Goal: Information Seeking & Learning: Learn about a topic

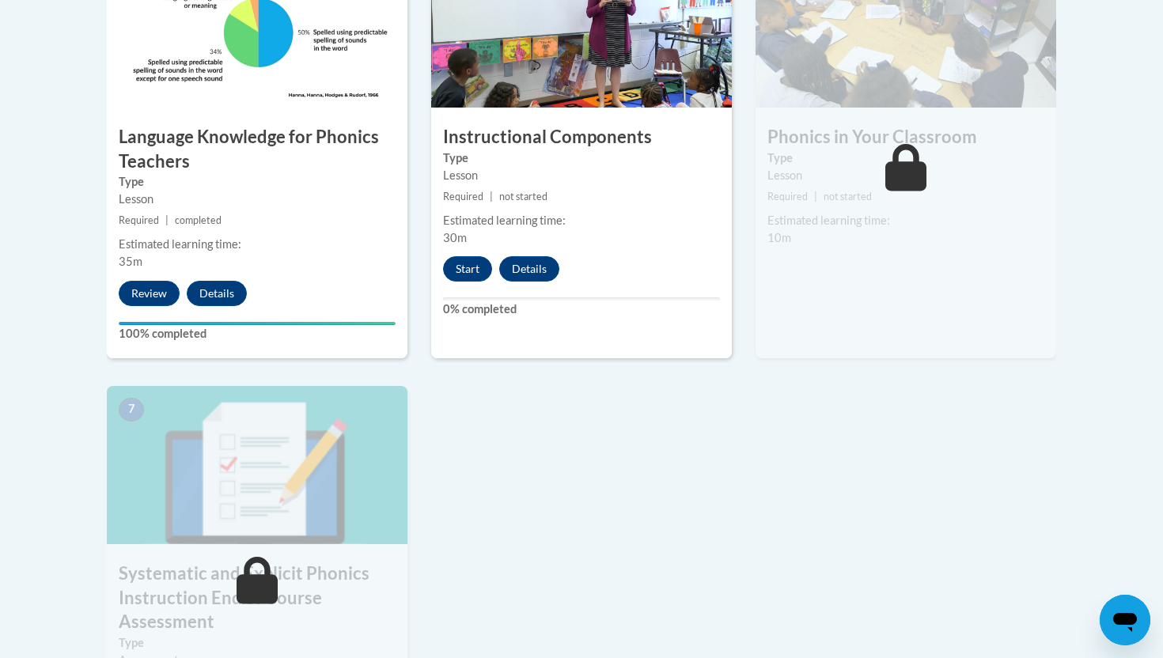
scroll to position [990, 0]
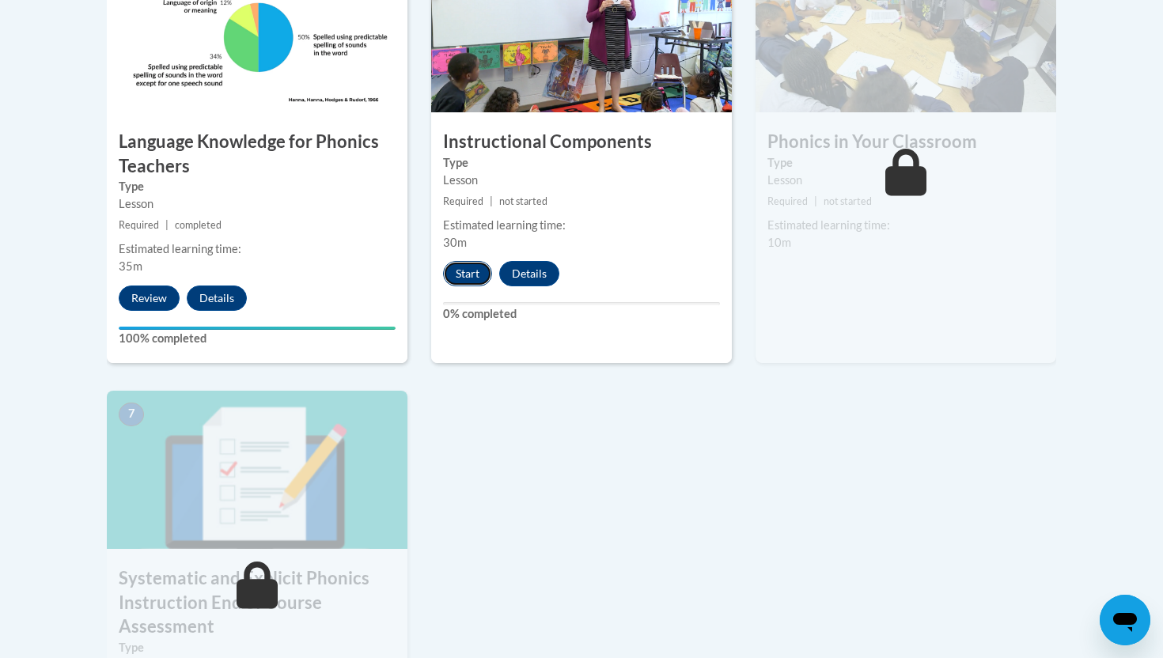
click at [464, 279] on button "Start" at bounding box center [467, 273] width 49 height 25
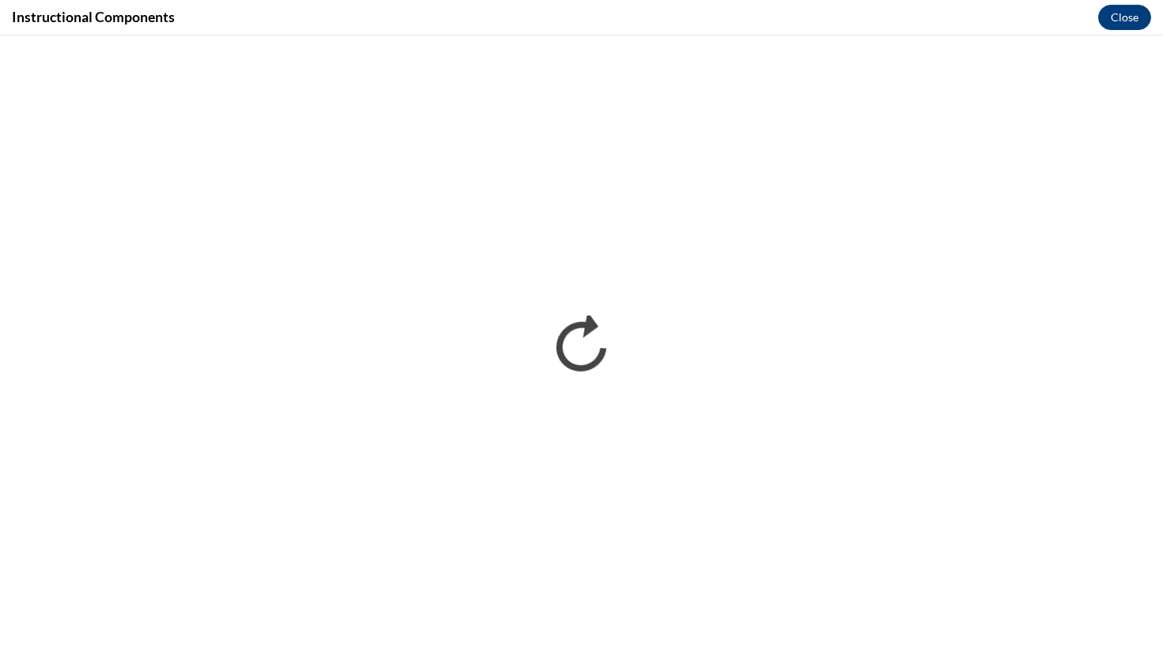
scroll to position [0, 0]
